Goal: Task Accomplishment & Management: Use online tool/utility

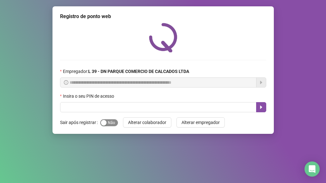
click at [105, 122] on div "button" at bounding box center [104, 123] width 6 height 6
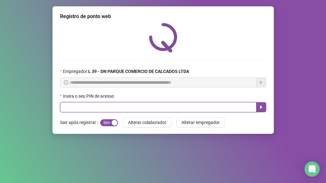
click at [81, 108] on input "text" at bounding box center [158, 107] width 197 height 10
type input "*****"
click at [257, 105] on button "button" at bounding box center [261, 107] width 10 height 10
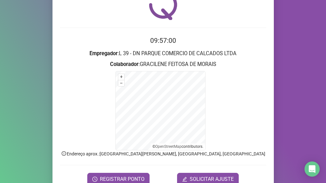
scroll to position [63, 0]
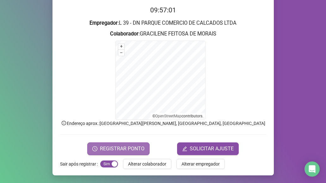
click at [129, 147] on span "REGISTRAR PONTO" at bounding box center [122, 149] width 45 height 8
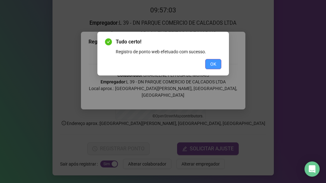
click at [211, 61] on span "OK" at bounding box center [214, 63] width 6 height 7
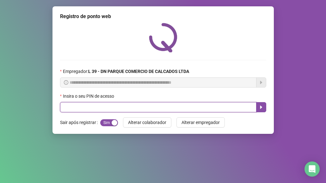
click at [91, 108] on input "text" at bounding box center [158, 107] width 197 height 10
type input "*****"
click at [260, 108] on icon "caret-right" at bounding box center [261, 106] width 5 height 5
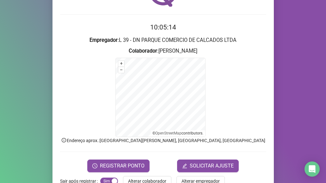
scroll to position [63, 0]
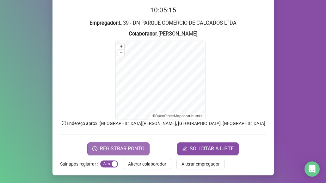
click at [142, 149] on button "REGISTRAR PONTO" at bounding box center [118, 148] width 62 height 13
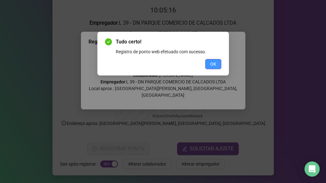
click at [211, 62] on span "OK" at bounding box center [214, 63] width 6 height 7
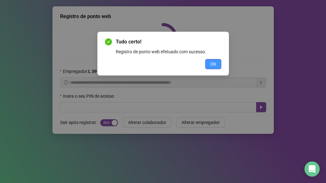
scroll to position [0, 0]
